Goal: Find specific page/section: Find specific page/section

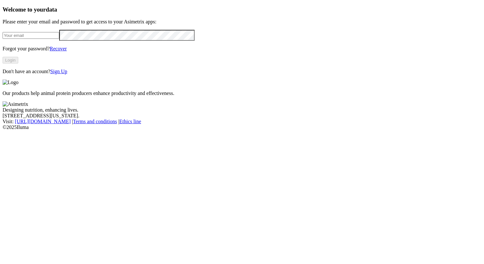
click at [59, 39] on input "email" at bounding box center [31, 35] width 57 height 7
click at [3, 130] on com-1password-button at bounding box center [3, 130] width 0 height 0
type input "[PERSON_NAME][EMAIL_ADDRESS][PERSON_NAME][PERSON_NAME][DOMAIN_NAME]"
click at [18, 63] on button "Login" at bounding box center [11, 60] width 16 height 7
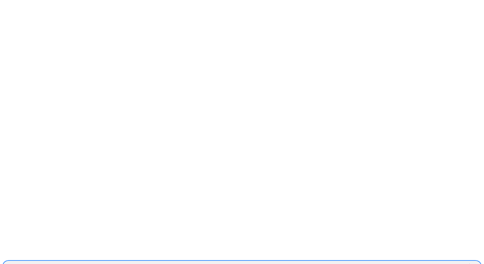
click at [392, 261] on div "EXPERIMENTALCERDOS" at bounding box center [236, 266] width 467 height 10
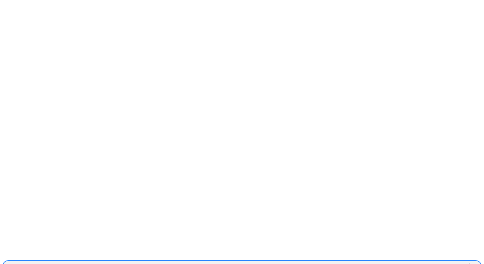
click at [386, 261] on div "ALIMENTOSCARNICOS" at bounding box center [236, 266] width 467 height 10
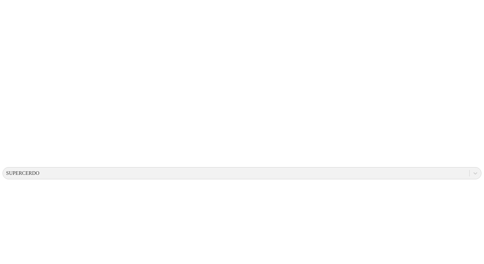
scroll to position [97, 0]
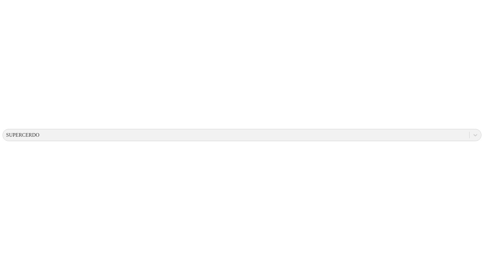
scroll to position [140, 0]
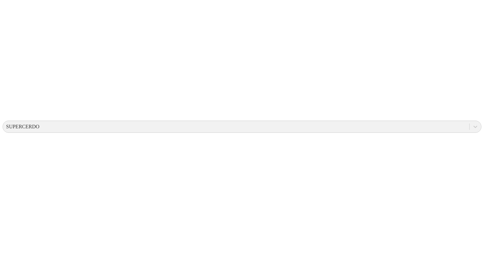
drag, startPoint x: 109, startPoint y: 119, endPoint x: 87, endPoint y: 119, distance: 21.1
copy td "1-2025"
drag, startPoint x: 70, startPoint y: 109, endPoint x: 40, endPoint y: 109, distance: 29.8
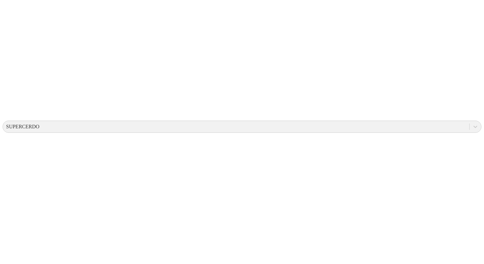
copy td "Las Peñas"
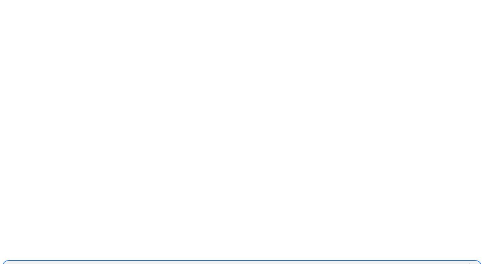
click at [398, 261] on div "SUPERCERDO" at bounding box center [236, 266] width 467 height 10
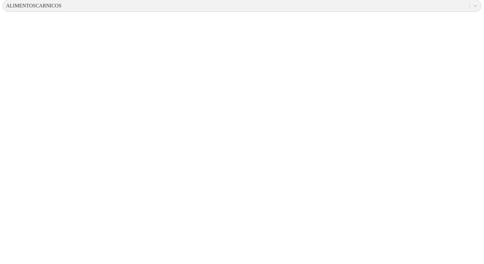
scroll to position [186, 0]
drag, startPoint x: 249, startPoint y: 145, endPoint x: 222, endPoint y: 145, distance: 26.9
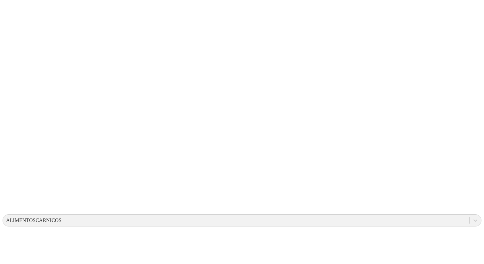
scroll to position [41, 0]
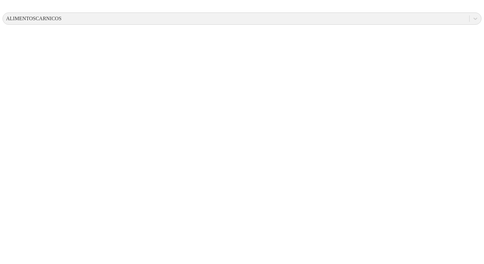
scroll to position [306, 0]
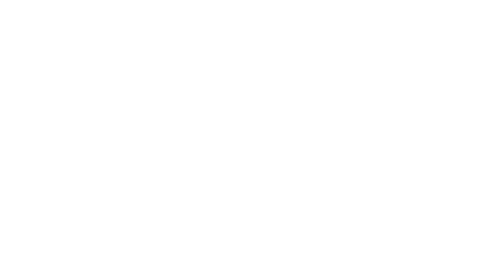
drag, startPoint x: 125, startPoint y: 190, endPoint x: 89, endPoint y: 190, distance: 35.9
copy td "La Carolina"
drag, startPoint x: 259, startPoint y: 191, endPoint x: 245, endPoint y: 191, distance: 14.4
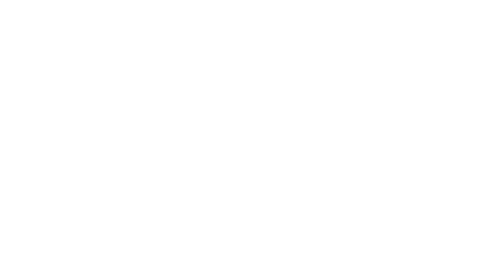
copy td "49"
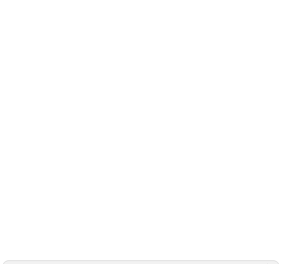
click at [204, 261] on div "ACONDESA-CERDOS" at bounding box center [135, 266] width 264 height 10
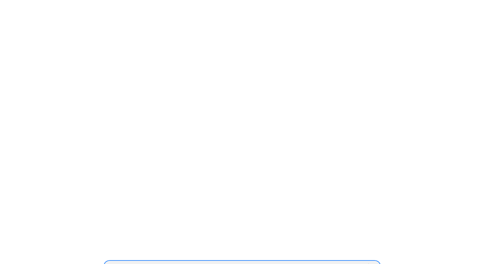
scroll to position [71, 1]
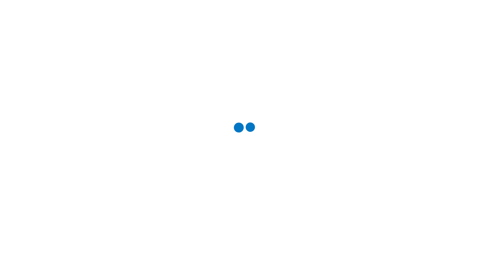
scroll to position [306, 0]
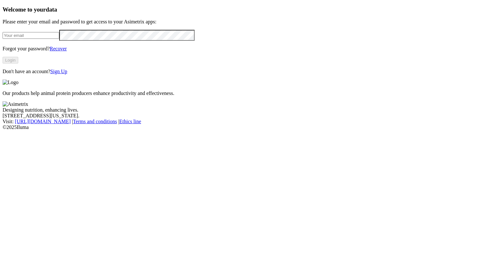
click at [59, 39] on input "email" at bounding box center [31, 35] width 57 height 7
type input "[PERSON_NAME][EMAIL_ADDRESS][PERSON_NAME][PERSON_NAME][DOMAIN_NAME]"
click at [18, 63] on button "Login" at bounding box center [11, 60] width 16 height 7
click at [59, 39] on input "email" at bounding box center [31, 35] width 57 height 7
type input "[PERSON_NAME][EMAIL_ADDRESS][PERSON_NAME][PERSON_NAME][DOMAIN_NAME]"
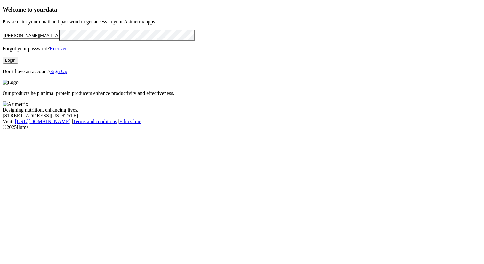
click at [18, 63] on button "Login" at bounding box center [11, 60] width 16 height 7
click at [233, 79] on div "Get to know Internet of Animals ™. The technology we created at our global comp…" at bounding box center [242, 87] width 479 height 17
click at [19, 79] on img at bounding box center [11, 82] width 16 height 6
click at [59, 39] on input "email" at bounding box center [31, 35] width 57 height 7
type input "[PERSON_NAME][EMAIL_ADDRESS][PERSON_NAME][PERSON_NAME][DOMAIN_NAME]"
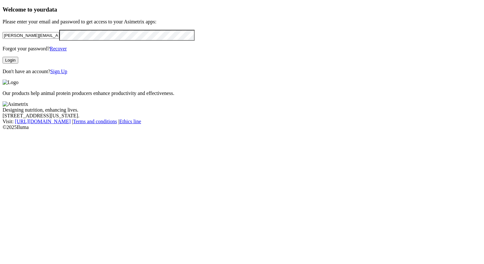
click at [18, 63] on button "Login" at bounding box center [11, 60] width 16 height 7
click at [59, 39] on input "email" at bounding box center [31, 35] width 57 height 7
type input "alexander.alzate.quintero@asimetrix.co"
click at [18, 63] on button "Login" at bounding box center [11, 60] width 16 height 7
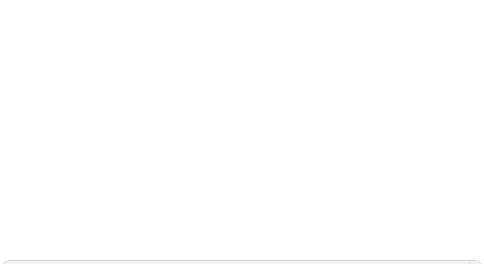
click at [34, 263] on div "ASIMETRIX" at bounding box center [20, 266] width 28 height 6
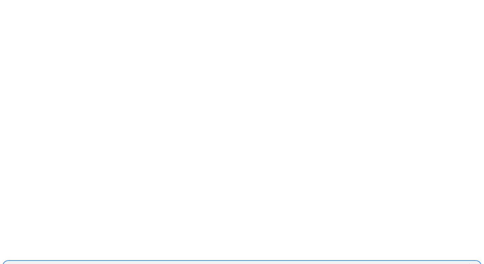
scroll to position [55, 0]
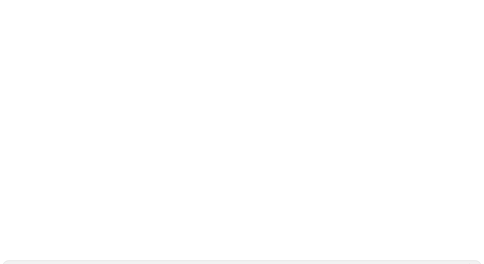
click at [331, 87] on div at bounding box center [245, 132] width 484 height 264
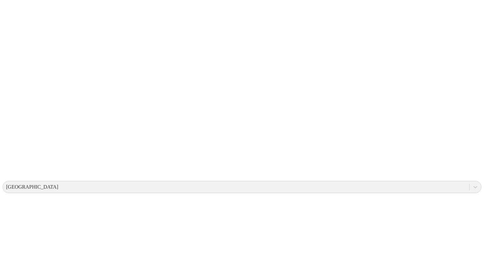
scroll to position [101, 0]
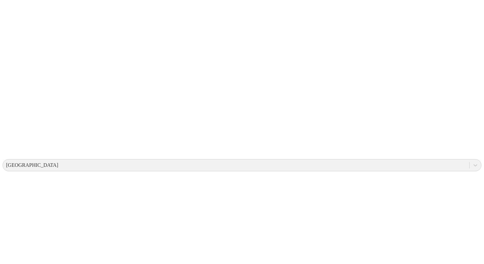
drag, startPoint x: 262, startPoint y: 202, endPoint x: 248, endPoint y: 204, distance: 13.5
copy td "1625"
drag, startPoint x: 126, startPoint y: 207, endPoint x: 88, endPoint y: 208, distance: 37.1
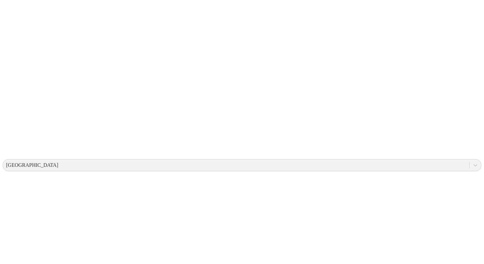
copy td "Las Mercedes"
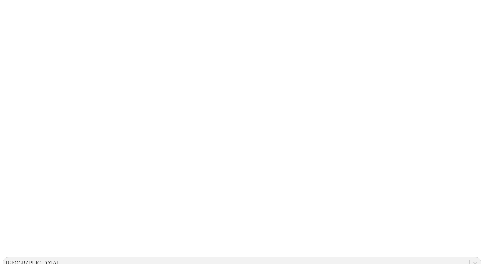
scroll to position [0, 0]
click at [391, 261] on div "[GEOGRAPHIC_DATA]" at bounding box center [236, 266] width 467 height 10
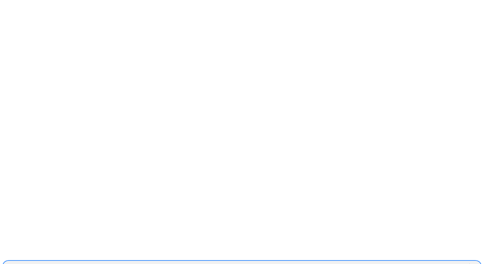
paste input "GM10027"
type input "GM10027"
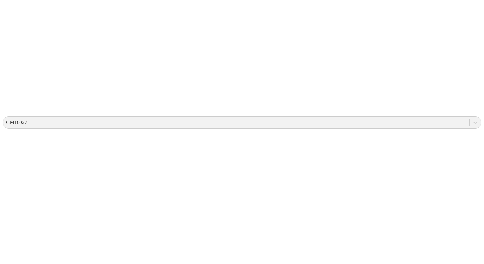
scroll to position [151, 0]
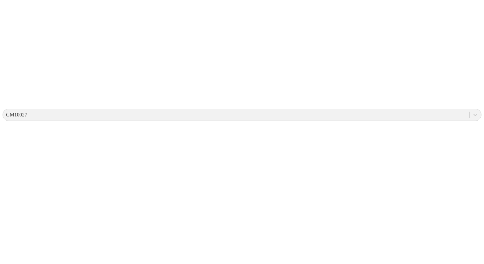
drag, startPoint x: 112, startPoint y: 142, endPoint x: 95, endPoint y: 142, distance: 17.0
copy td "MXJAL"
drag, startPoint x: 265, startPoint y: 144, endPoint x: 240, endPoint y: 144, distance: 25.0
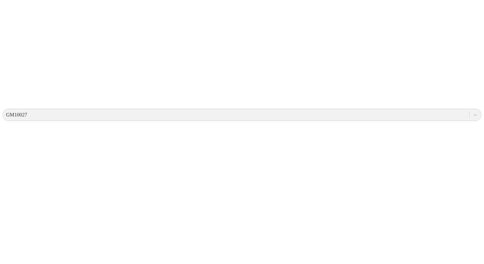
copy td "16-7-2"
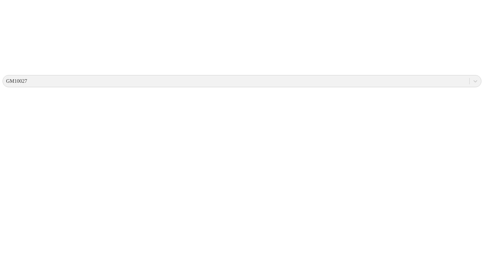
scroll to position [357, 0]
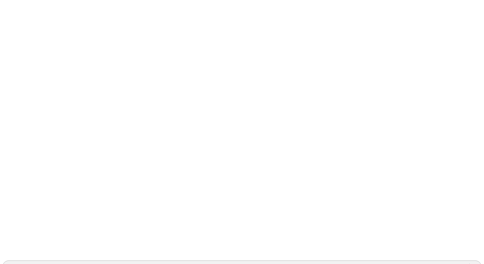
click at [325, 261] on div "GM10027" at bounding box center [236, 266] width 467 height 10
click at [10, 121] on icon at bounding box center [13, 131] width 20 height 20
click at [315, 261] on div "PROCCER" at bounding box center [236, 266] width 467 height 10
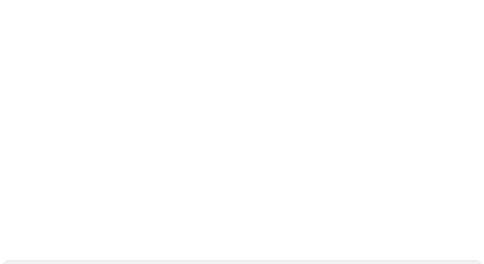
click at [16, 7] on icon at bounding box center [13, 131] width 20 height 256
click at [29, 263] on div "PROCCER" at bounding box center [17, 266] width 23 height 6
